Goal: Communication & Community: Answer question/provide support

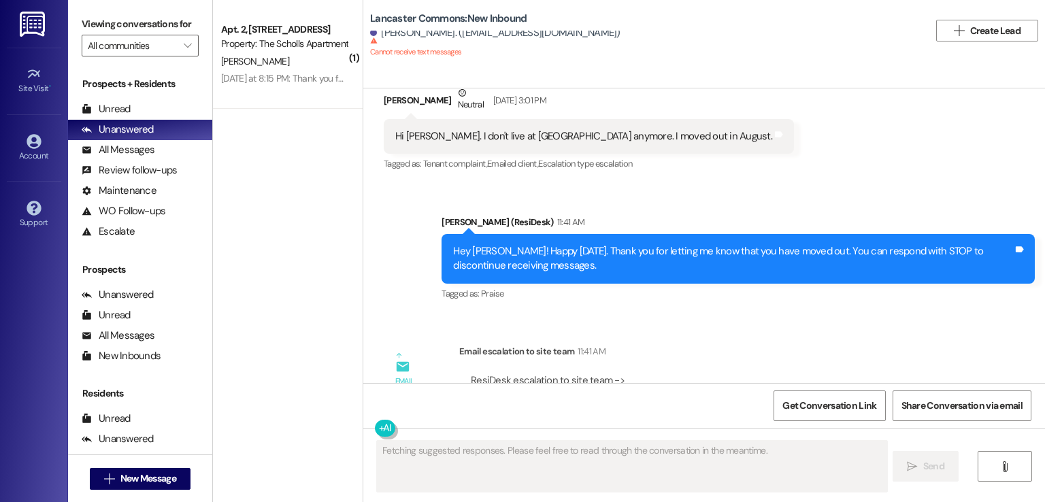
scroll to position [4792, 0]
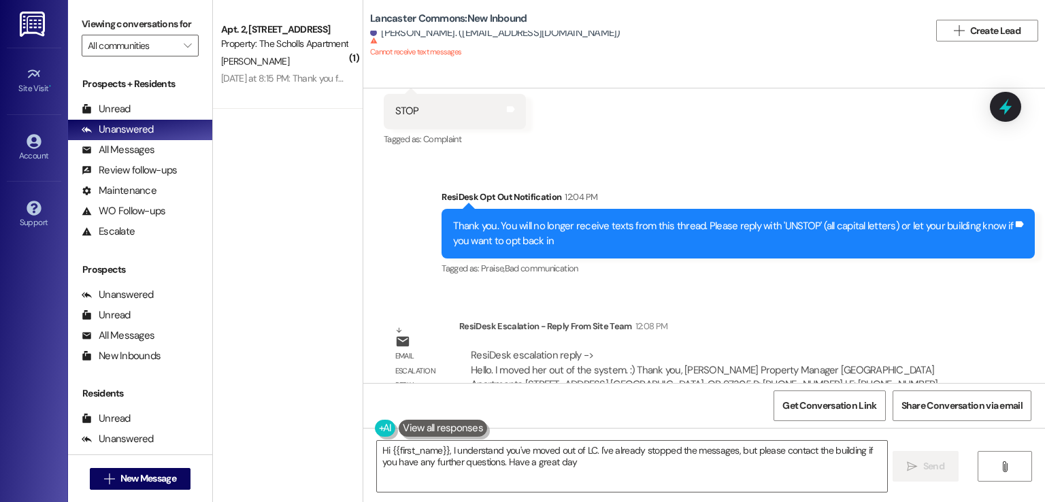
type textarea "Hi {{first_name}}, I understand you've moved out of LC. I've already stopped th…"
drag, startPoint x: 561, startPoint y: 31, endPoint x: 450, endPoint y: 28, distance: 110.3
click at [450, 28] on div "Lancaster Commons: New Inbound Michelle Roberts. (mroberts14@hotmail.com) Canno…" at bounding box center [649, 30] width 559 height 54
copy div "mroberts14@hotmail.com"
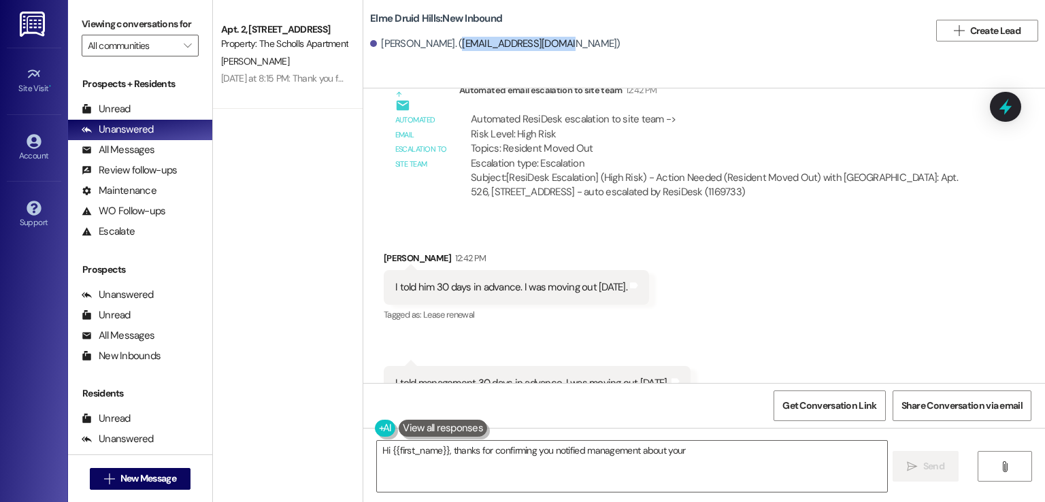
scroll to position [39782, 0]
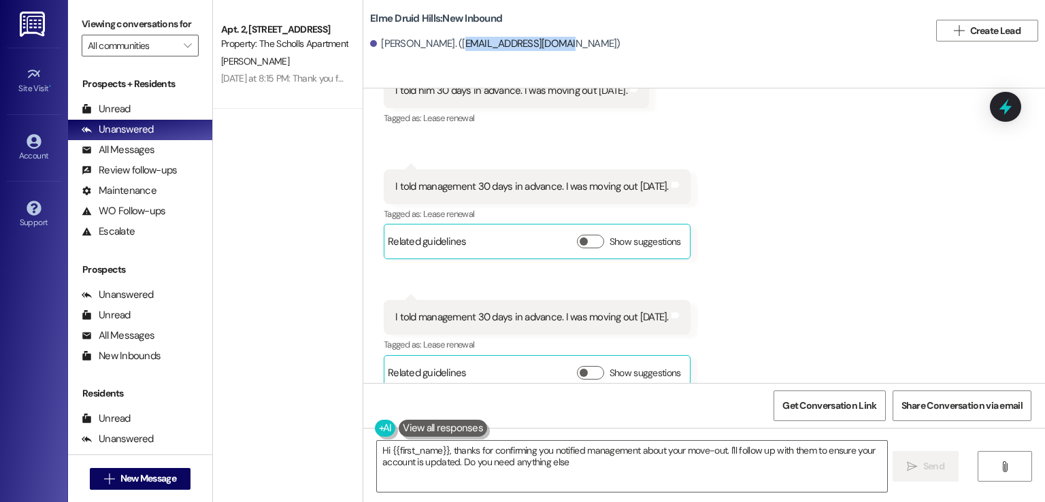
type textarea "Hi {{first_name}}, thanks for confirming you notified management about your mov…"
drag, startPoint x: 544, startPoint y: 42, endPoint x: 445, endPoint y: 38, distance: 99.4
click at [445, 38] on div "[PERSON_NAME]. ([EMAIL_ADDRESS][DOMAIN_NAME])" at bounding box center [495, 44] width 250 height 14
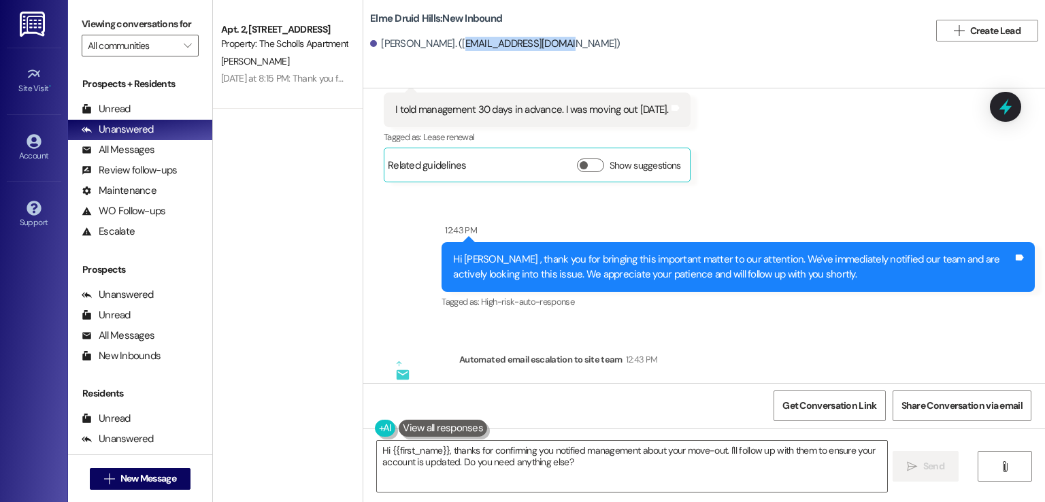
copy div "[EMAIL_ADDRESS][DOMAIN_NAME]"
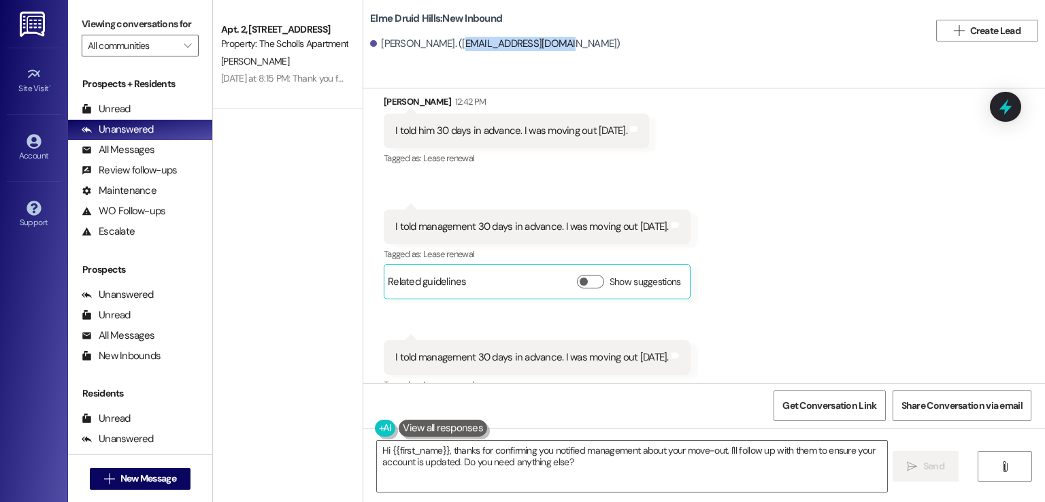
scroll to position [39718, 0]
